Goal: Check status

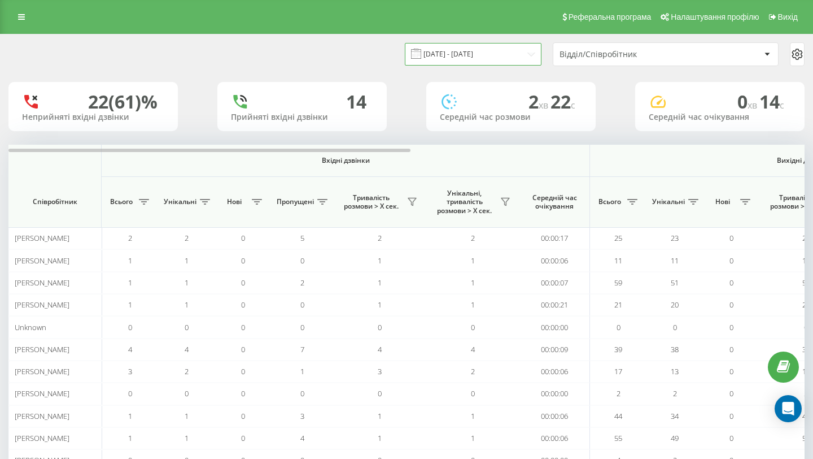
click at [496, 52] on input "18.06.2025 - 18.06.2025" at bounding box center [473, 54] width 137 height 22
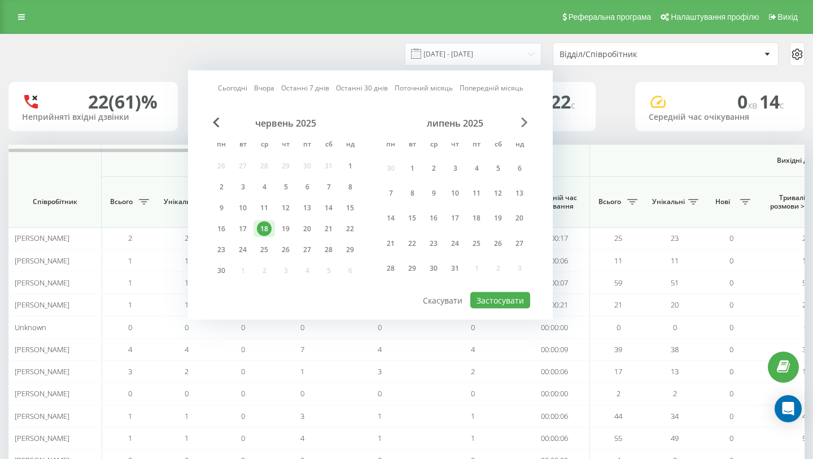
click at [523, 120] on span "Next Month" at bounding box center [524, 122] width 7 height 10
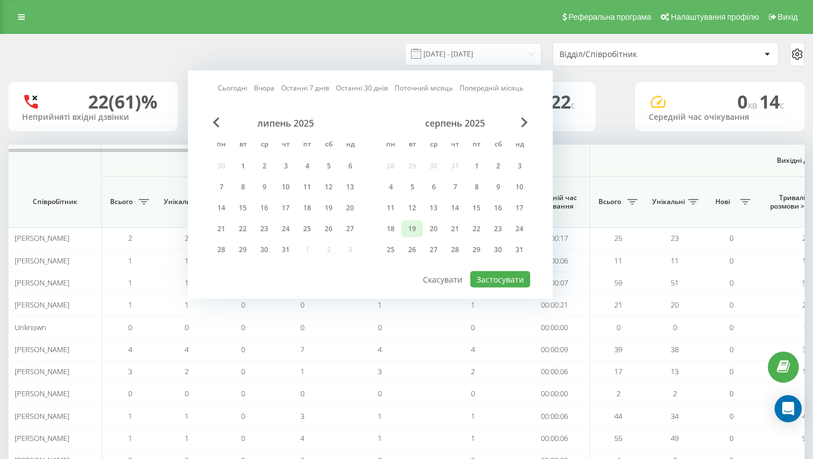
click at [416, 229] on div "19" at bounding box center [412, 228] width 15 height 15
click at [501, 281] on button "Застосувати" at bounding box center [501, 279] width 60 height 16
type input "19.08.2025 - 19.08.2025"
